Goal: Task Accomplishment & Management: Manage account settings

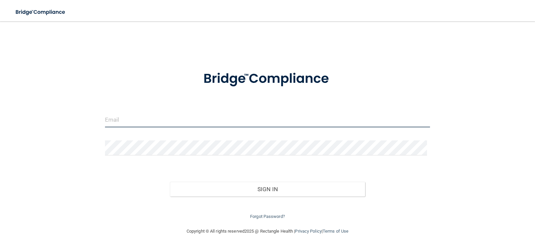
click at [125, 119] on input "email" at bounding box center [267, 119] width 325 height 15
type input "[EMAIL_ADDRESS][DOMAIN_NAME]"
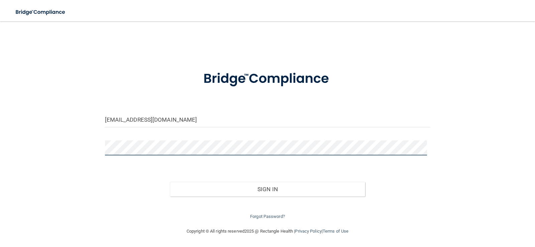
click at [170, 182] on button "Sign In" at bounding box center [267, 189] width 195 height 15
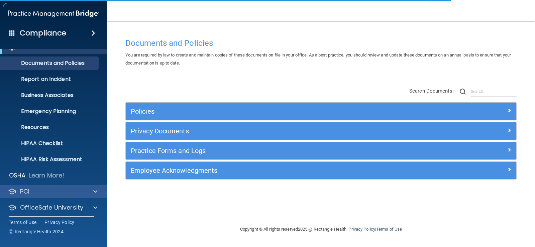
scroll to position [30, 0]
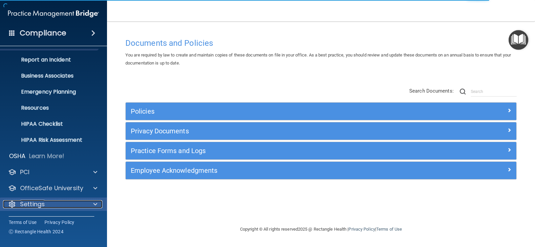
click at [97, 202] on span at bounding box center [95, 204] width 4 height 8
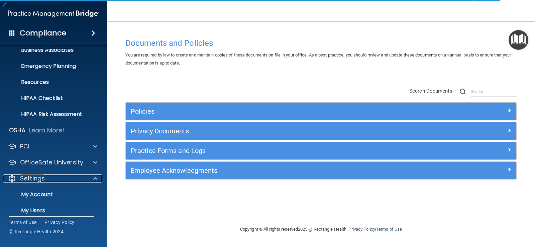
scroll to position [95, 0]
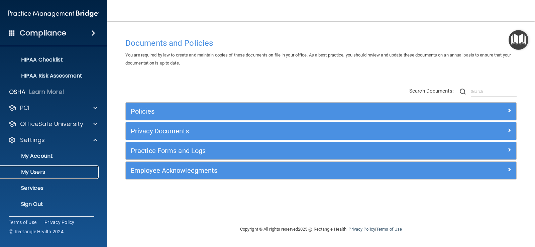
click at [50, 171] on p "My Users" at bounding box center [49, 172] width 91 height 7
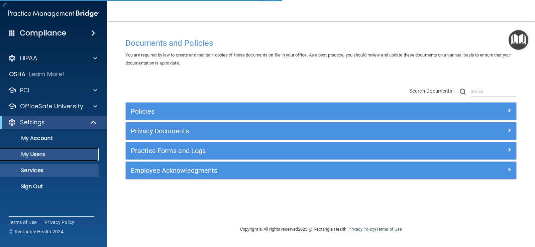
select select "20"
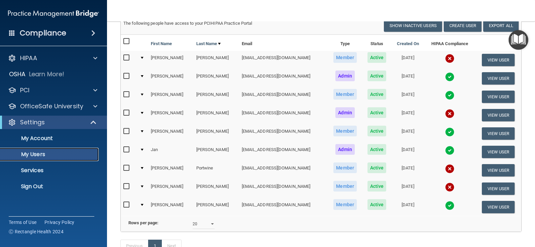
scroll to position [67, 0]
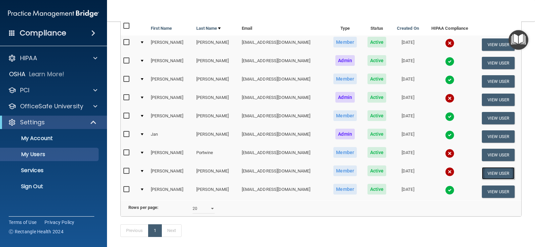
click at [489, 173] on button "View User" at bounding box center [497, 173] width 33 height 12
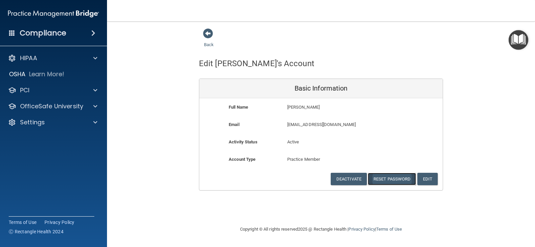
click at [401, 178] on button "Reset Password" at bounding box center [392, 179] width 48 height 12
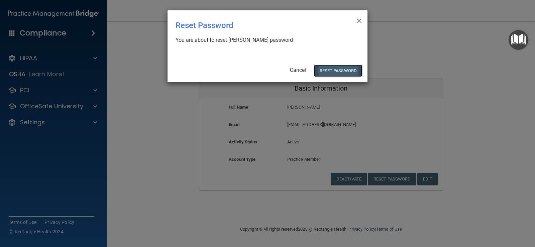
click at [339, 73] on button "Reset Password" at bounding box center [338, 70] width 48 height 12
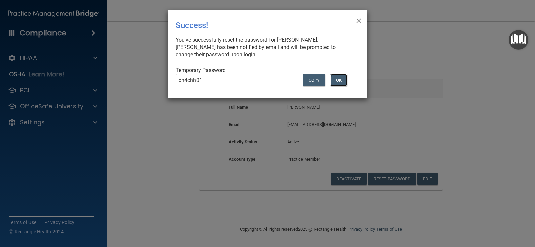
click at [338, 80] on button "OK" at bounding box center [338, 80] width 17 height 12
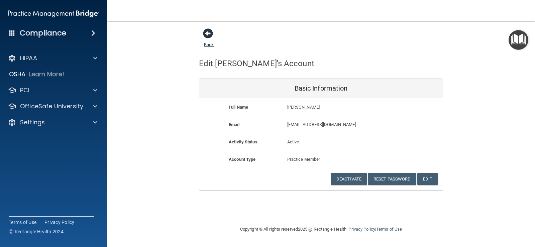
click at [205, 33] on span at bounding box center [208, 33] width 10 height 10
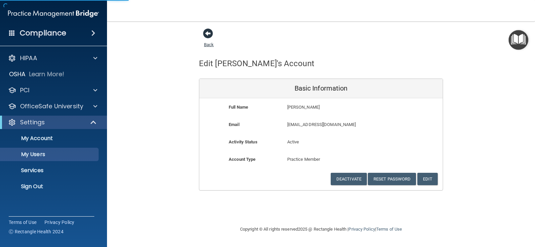
select select "20"
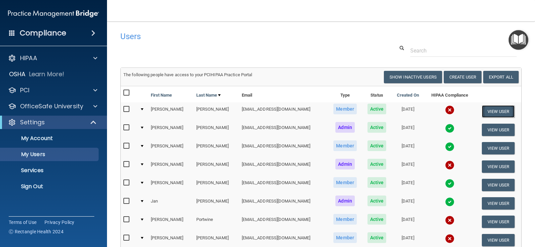
click at [487, 112] on button "View User" at bounding box center [497, 111] width 33 height 12
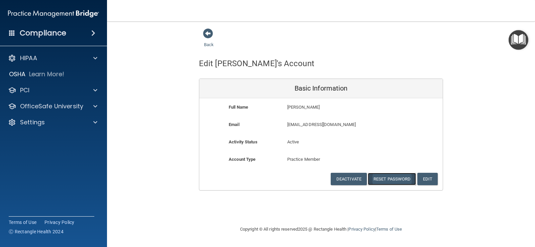
click at [384, 180] on button "Reset Password" at bounding box center [392, 179] width 48 height 12
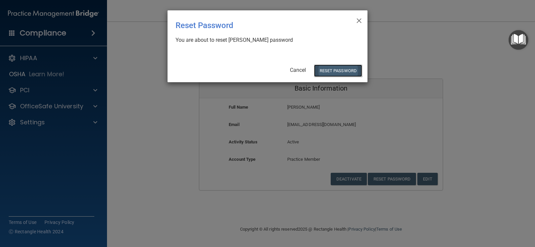
click at [337, 73] on button "Reset Password" at bounding box center [338, 70] width 48 height 12
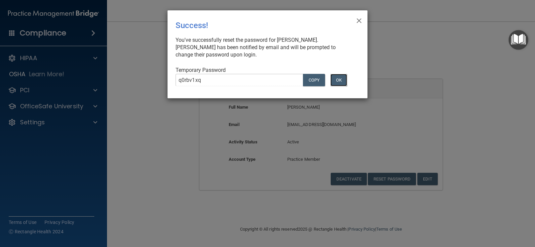
click at [336, 77] on button "OK" at bounding box center [338, 80] width 17 height 12
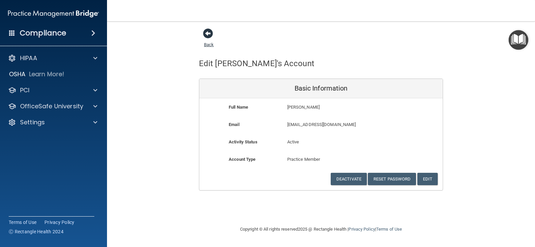
click at [207, 33] on span at bounding box center [208, 33] width 10 height 10
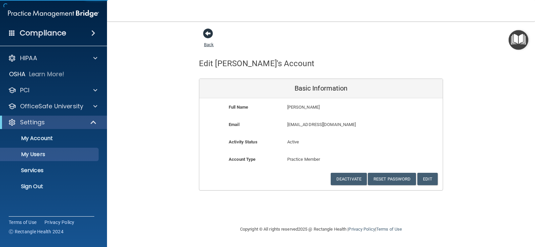
select select "20"
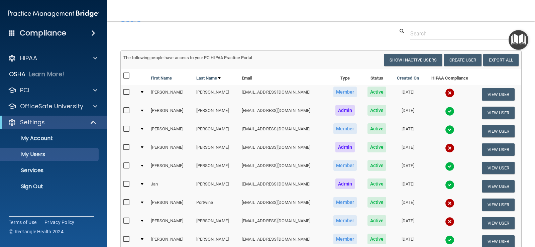
scroll to position [33, 0]
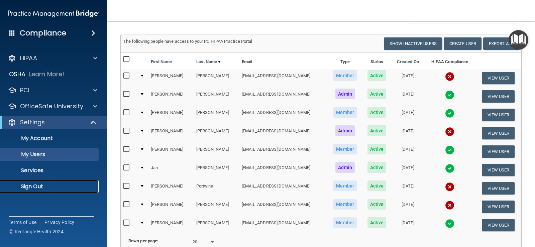
click at [42, 185] on p "Sign Out" at bounding box center [49, 186] width 91 height 7
